Goal: Task Accomplishment & Management: Manage account settings

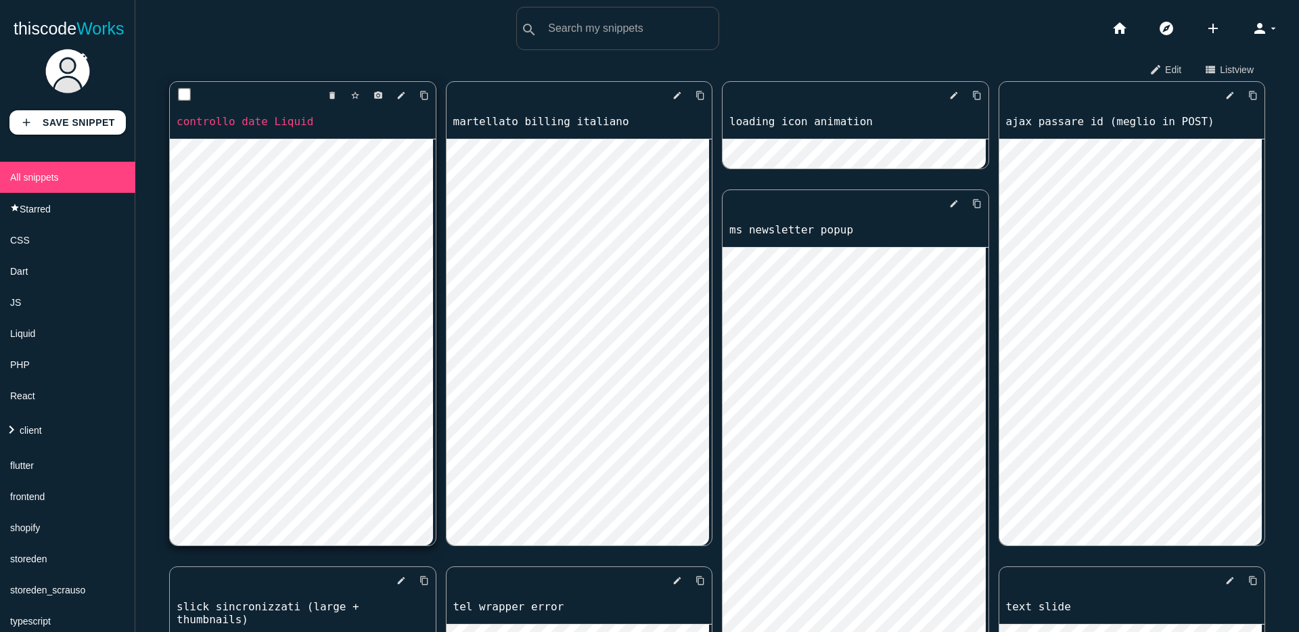
click at [250, 116] on link "controllo date Liquid" at bounding box center [303, 122] width 266 height 16
click at [420, 97] on icon "content_copy" at bounding box center [423, 95] width 9 height 24
click at [291, 126] on link "controllo date Liquid" at bounding box center [303, 122] width 266 height 16
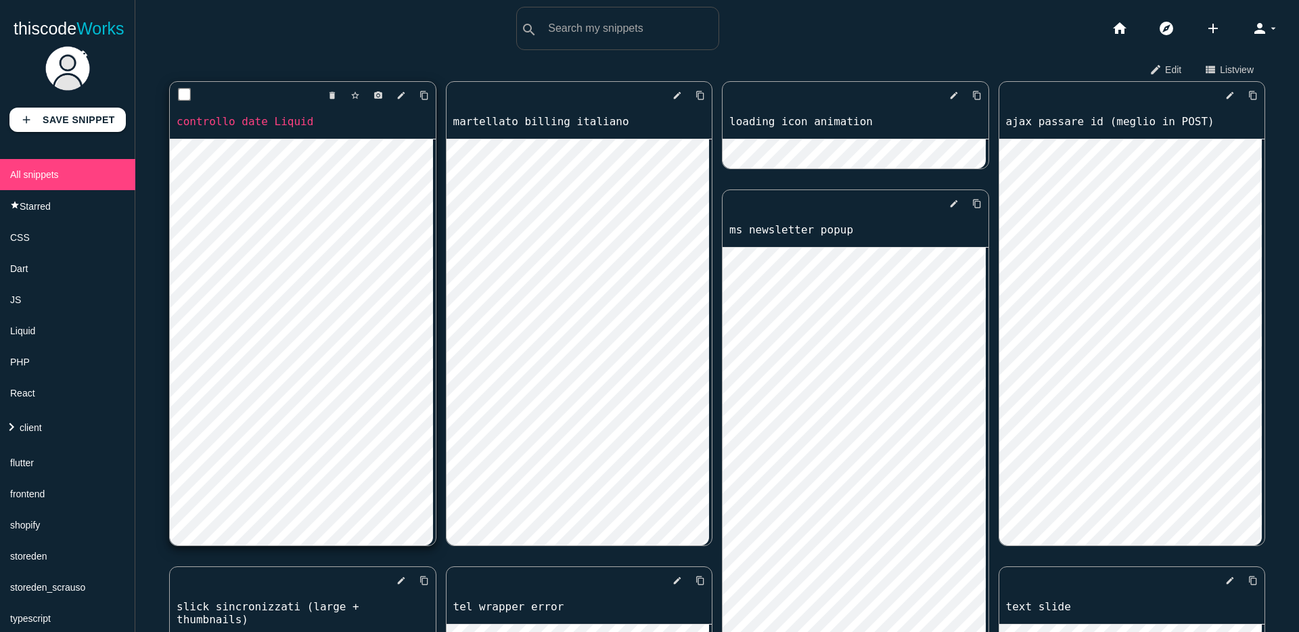
click at [301, 117] on link "controllo date Liquid" at bounding box center [303, 122] width 266 height 16
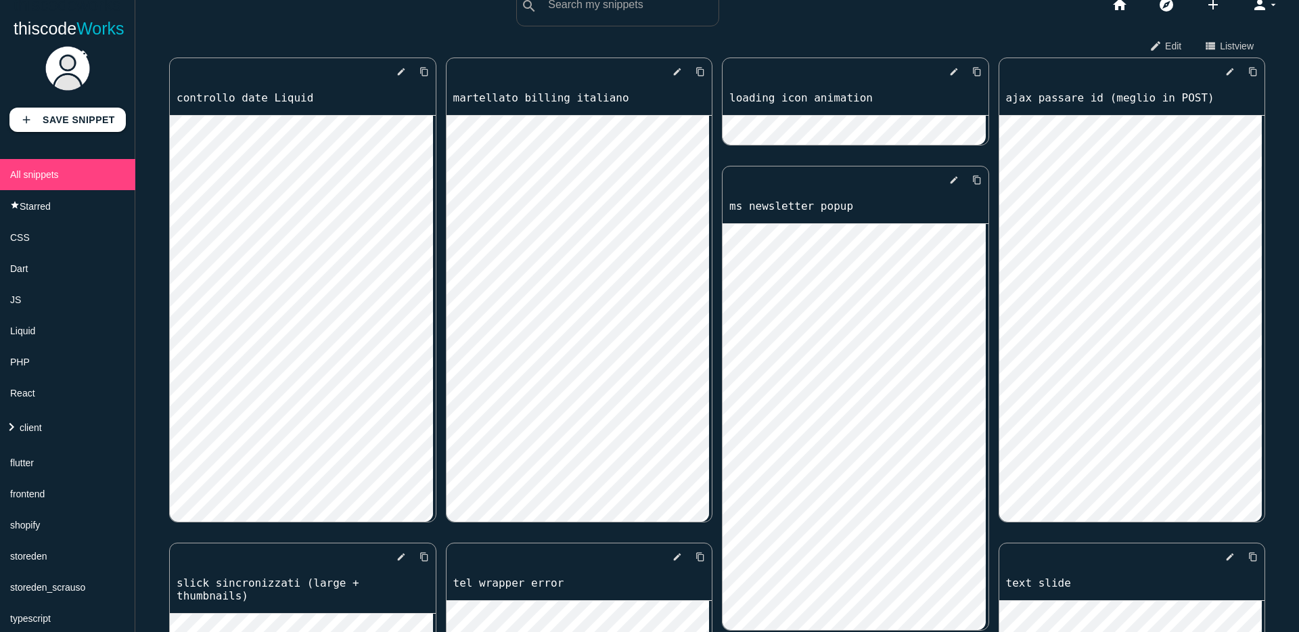
scroll to position [0, 0]
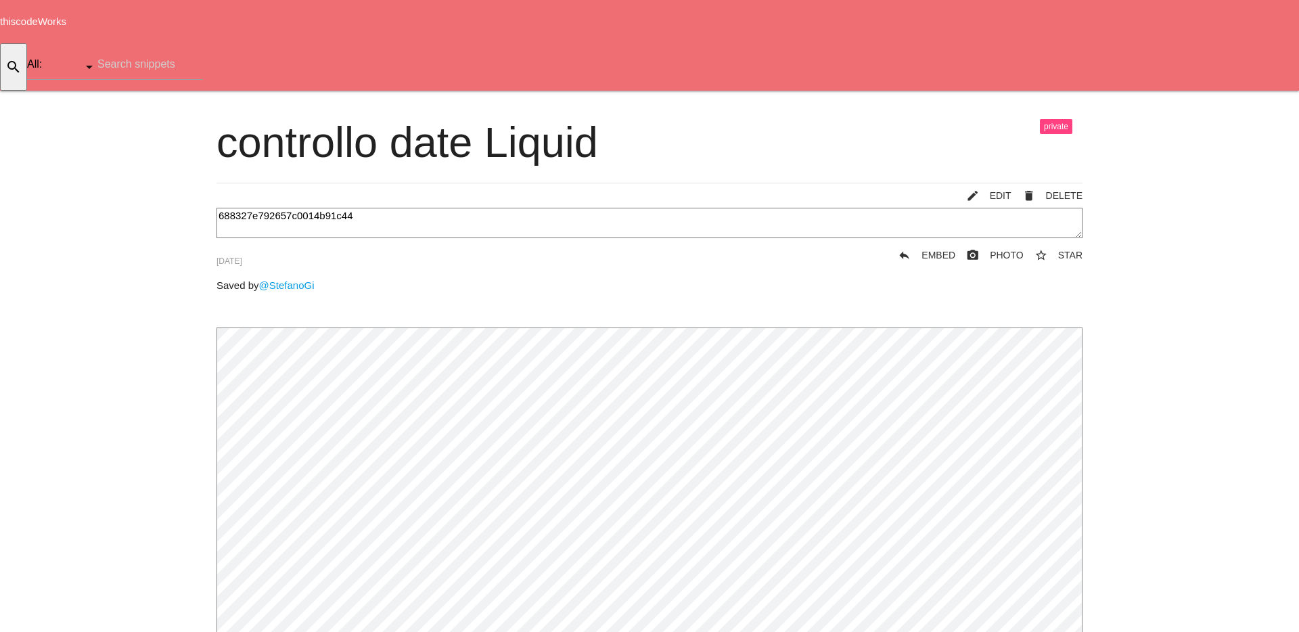
click at [1053, 183] on link "delete DELETE" at bounding box center [1046, 195] width 71 height 24
